Goal: Task Accomplishment & Management: Manage account settings

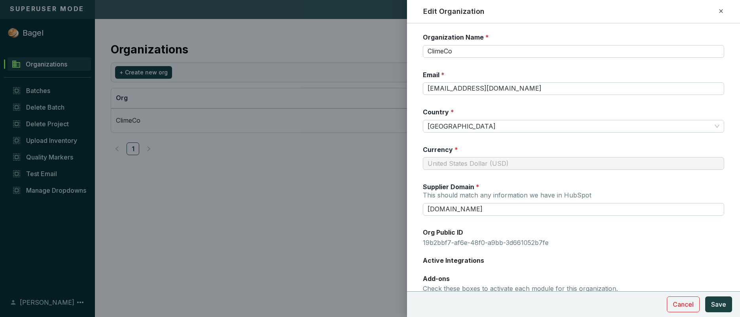
click at [725, 11] on div "Edit Organization" at bounding box center [573, 11] width 314 height 10
click at [717, 12] on div "Edit Organization" at bounding box center [573, 11] width 301 height 10
click at [722, 12] on icon at bounding box center [721, 10] width 6 height 9
checkbox input "false"
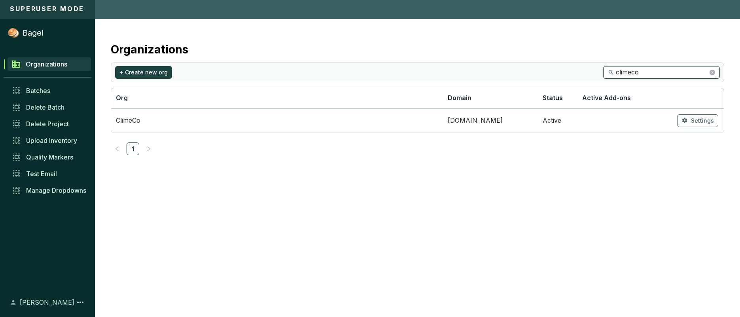
click at [624, 74] on input "climeco" at bounding box center [662, 72] width 92 height 9
type input "[PERSON_NAME]'s playground"
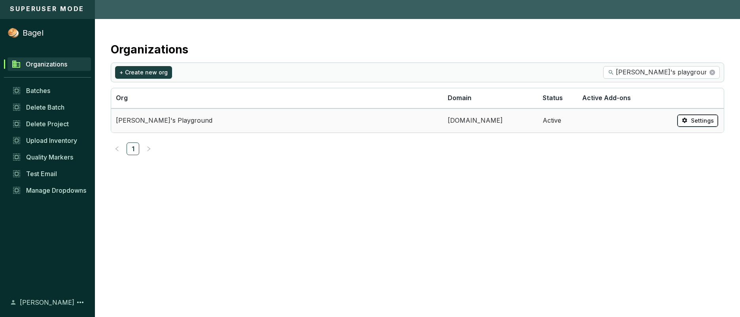
click at [708, 117] on span "Settings" at bounding box center [702, 121] width 23 height 8
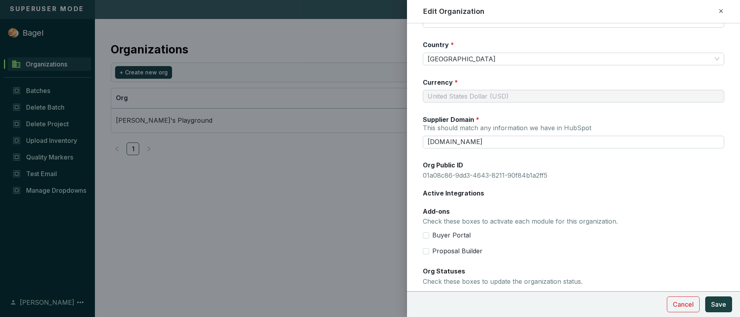
scroll to position [198, 0]
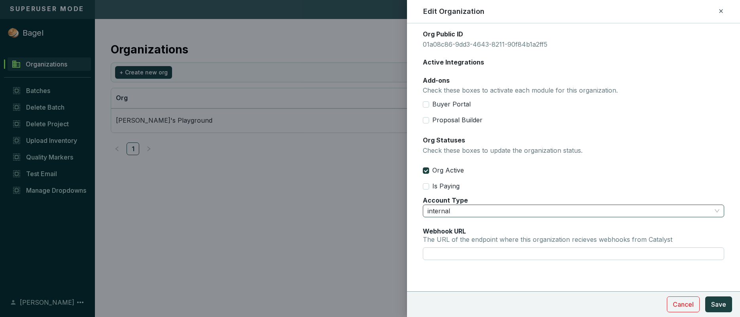
click at [625, 205] on span "internal" at bounding box center [574, 211] width 292 height 12
click at [356, 218] on div at bounding box center [370, 158] width 740 height 317
click at [721, 11] on icon at bounding box center [721, 11] width 4 height 4
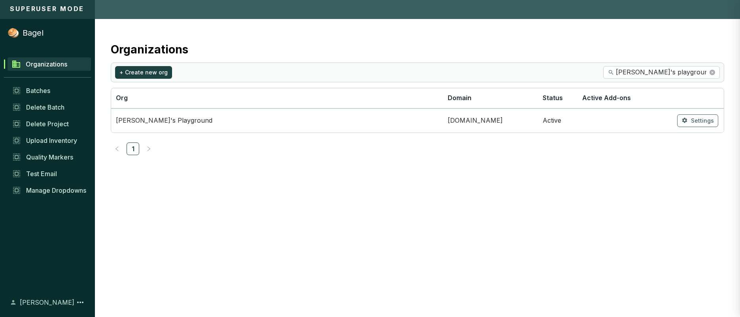
checkbox input "false"
click at [393, 129] on td "[PERSON_NAME]'s Playground" at bounding box center [277, 120] width 332 height 24
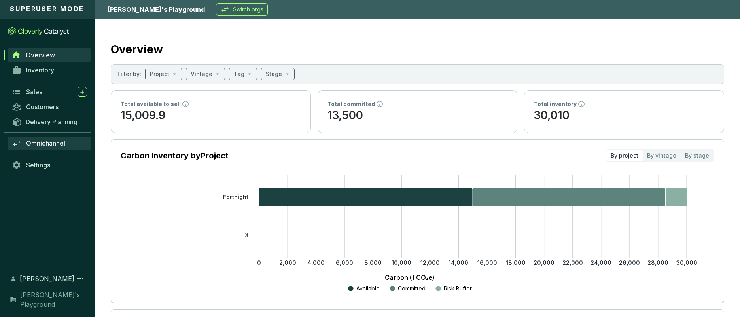
click at [50, 138] on link "Omnichannel" at bounding box center [49, 142] width 83 height 13
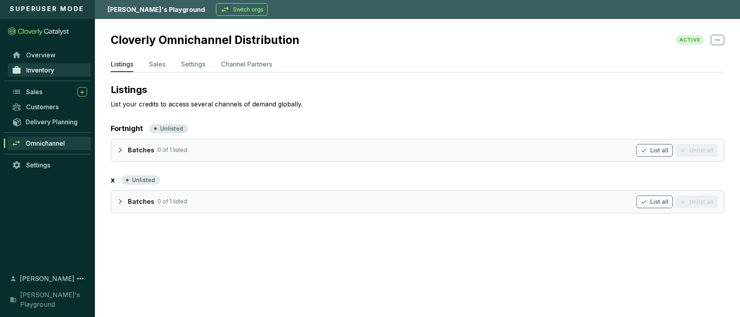
click at [57, 73] on link "Inventory" at bounding box center [49, 69] width 83 height 13
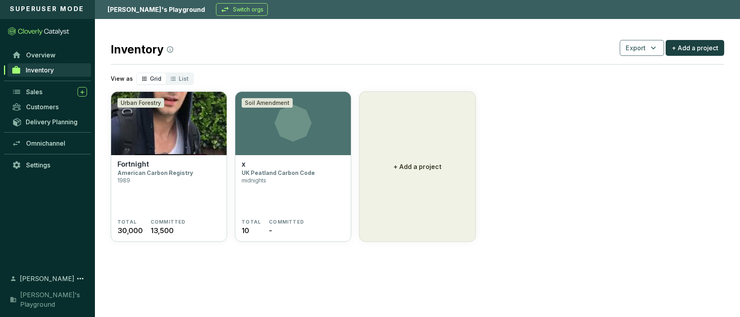
click at [46, 156] on div "Omnichannel" at bounding box center [47, 147] width 95 height 22
click at [46, 165] on span "Settings" at bounding box center [38, 165] width 24 height 8
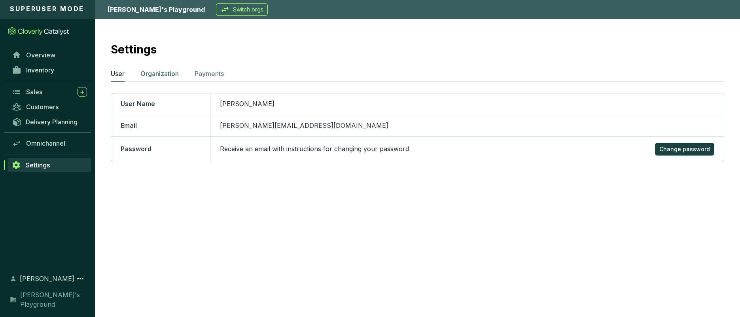
click at [166, 73] on p "Organization" at bounding box center [159, 73] width 38 height 9
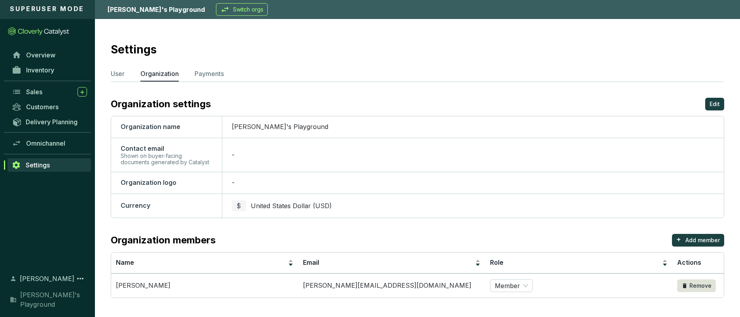
scroll to position [2, 0]
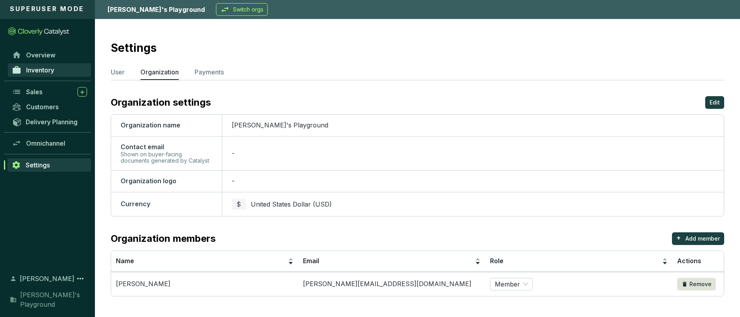
click at [45, 75] on link "Inventory" at bounding box center [49, 69] width 83 height 13
